Goal: Entertainment & Leisure: Consume media (video, audio)

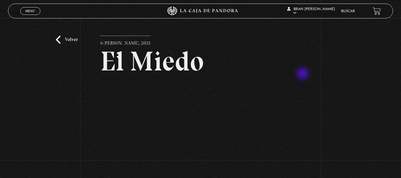
scroll to position [57, 0]
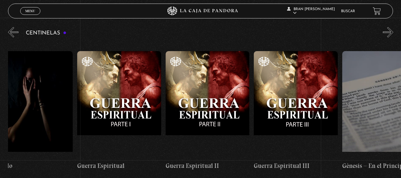
scroll to position [0, 8409]
click at [144, 90] on figure at bounding box center [119, 104] width 84 height 107
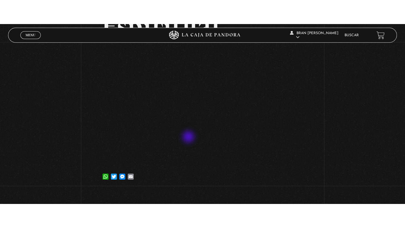
scroll to position [87, 0]
